Goal: Information Seeking & Learning: Learn about a topic

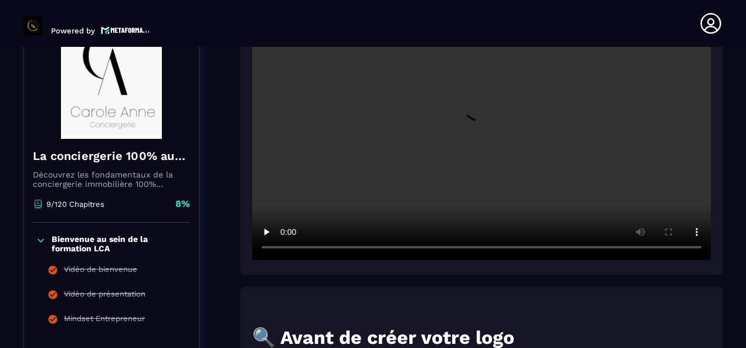
scroll to position [91, 0]
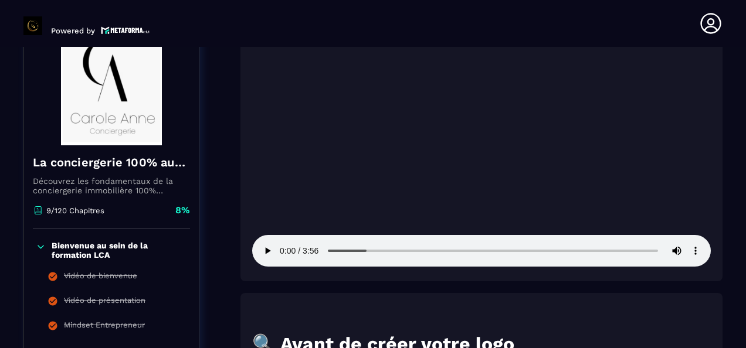
scroll to position [586, 0]
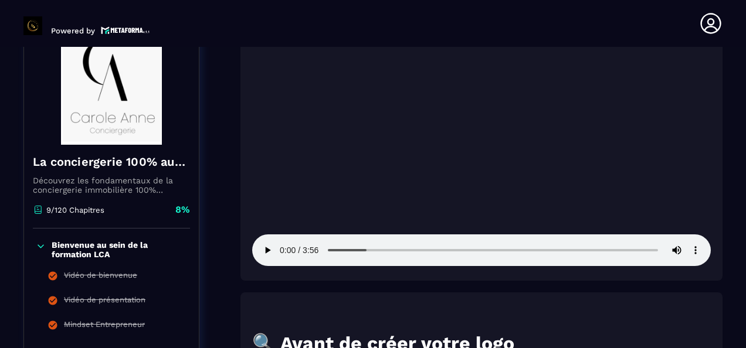
click at [488, 129] on video at bounding box center [481, 113] width 458 height 305
drag, startPoint x: 634, startPoint y: 209, endPoint x: 444, endPoint y: 13, distance: 273.2
click at [444, 13] on header "Powered by [PERSON_NAME] [EMAIL_ADDRESS][PERSON_NAME][DOMAIN_NAME] Formations Q…" at bounding box center [373, 23] width 746 height 47
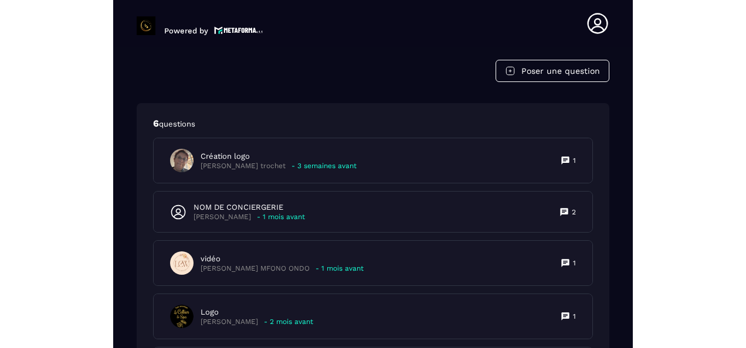
scroll to position [3029, 0]
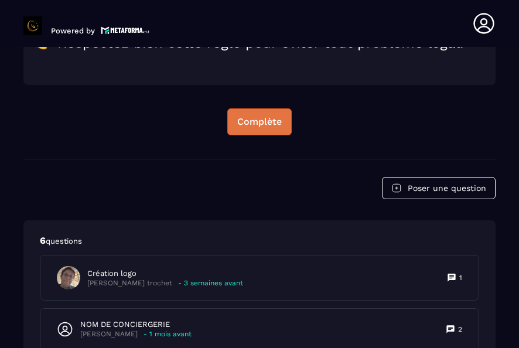
click at [270, 128] on div "Complète" at bounding box center [259, 122] width 45 height 12
click at [267, 127] on div "Continuer" at bounding box center [260, 122] width 46 height 12
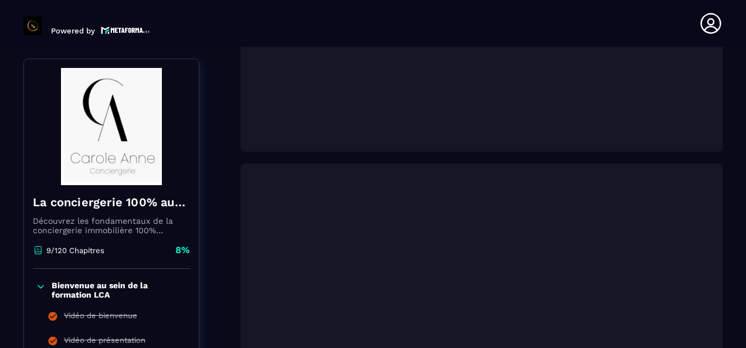
scroll to position [443, 0]
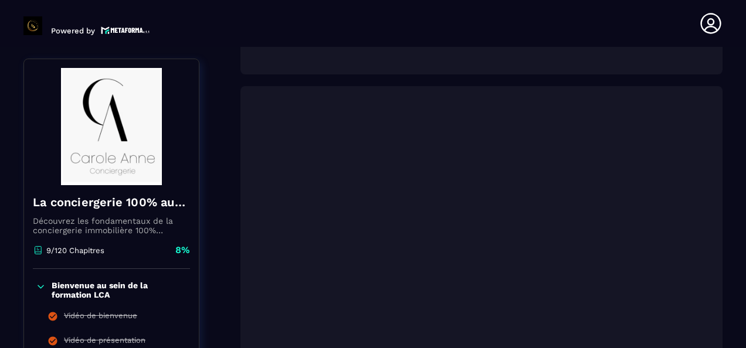
click at [115, 223] on p "Découvrez les fondamentaux de la conciergerie immobilière 100% automatisée. Cet…" at bounding box center [111, 225] width 157 height 19
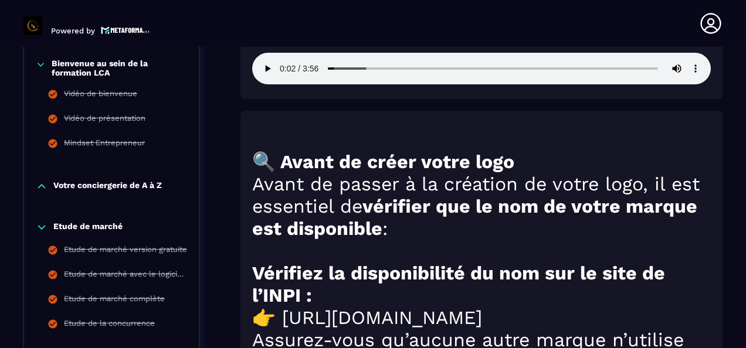
scroll to position [795, 0]
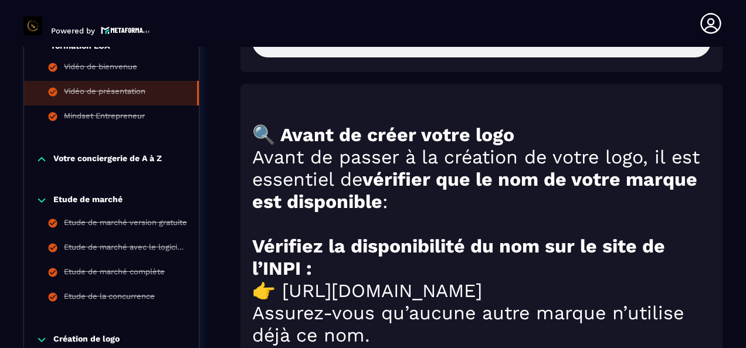
click at [113, 195] on p "Etude de marché" at bounding box center [87, 201] width 69 height 12
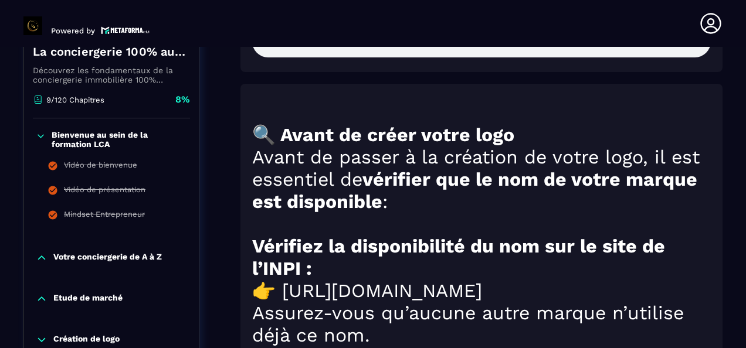
click at [101, 132] on p "Bienvenue au sein de la formation LCA" at bounding box center [119, 139] width 135 height 19
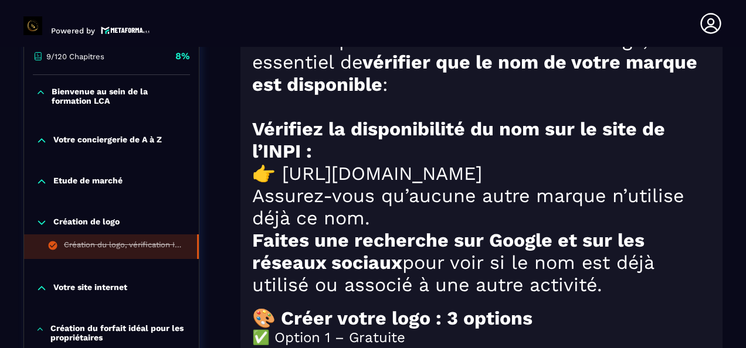
scroll to position [971, 0]
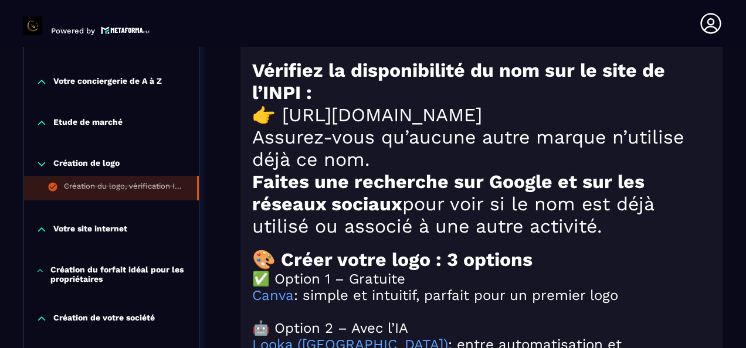
click at [85, 159] on p "Création de logo" at bounding box center [86, 164] width 66 height 12
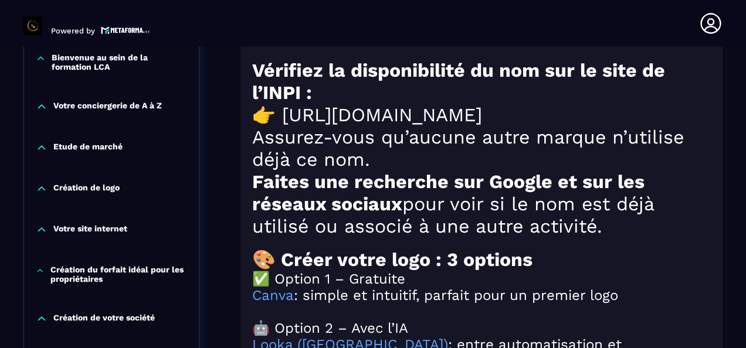
click at [96, 224] on p "Votre site internet" at bounding box center [90, 230] width 74 height 12
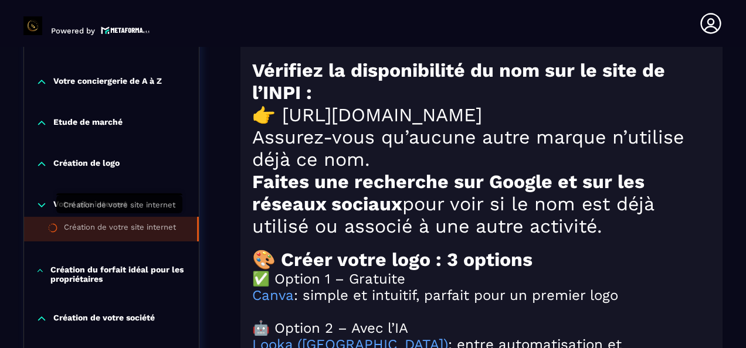
click at [147, 223] on div "Création de votre site internet" at bounding box center [120, 229] width 112 height 13
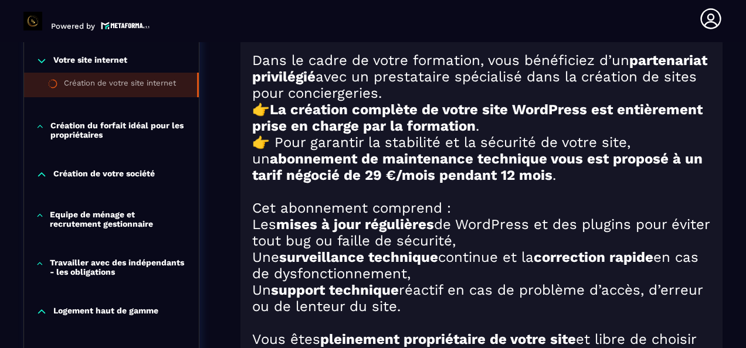
scroll to position [590, 0]
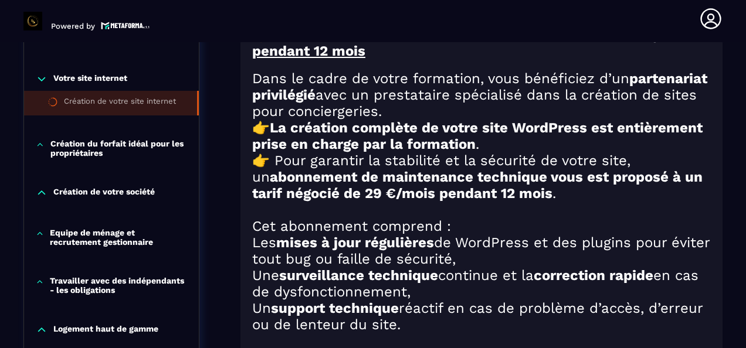
click at [113, 139] on p "Création du forfait idéal pour les propriétaires" at bounding box center [118, 148] width 137 height 19
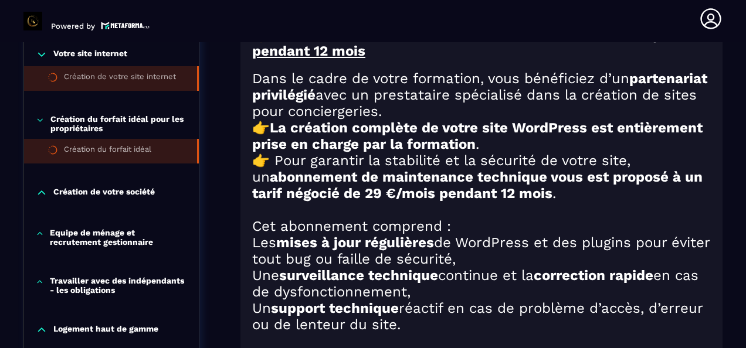
click at [181, 139] on li "Création du forfait idéal" at bounding box center [111, 151] width 175 height 25
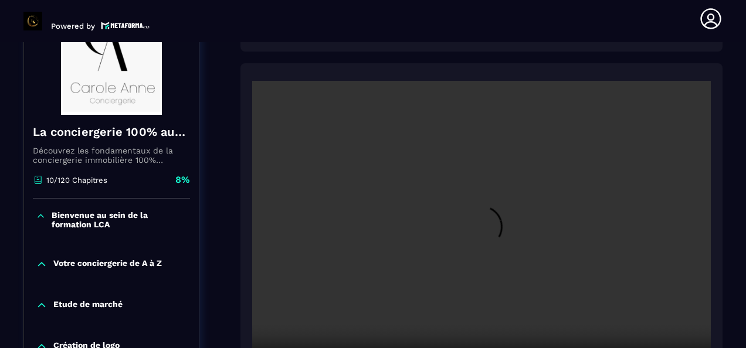
scroll to position [239, 0]
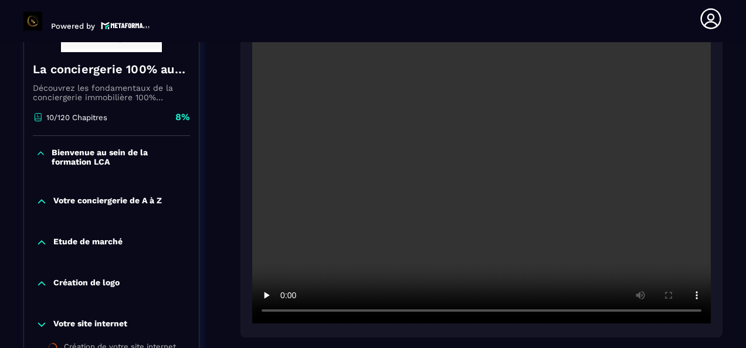
click at [454, 154] on video at bounding box center [481, 170] width 458 height 305
click at [484, 179] on video at bounding box center [481, 170] width 458 height 305
